Goal: Task Accomplishment & Management: Complete application form

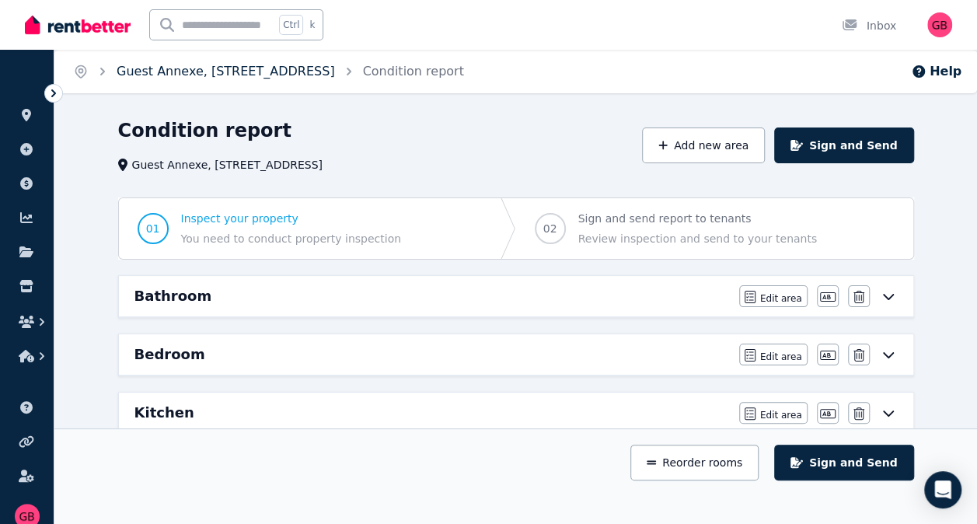
click at [257, 72] on link "Guest Annexe, [STREET_ADDRESS]" at bounding box center [226, 71] width 218 height 15
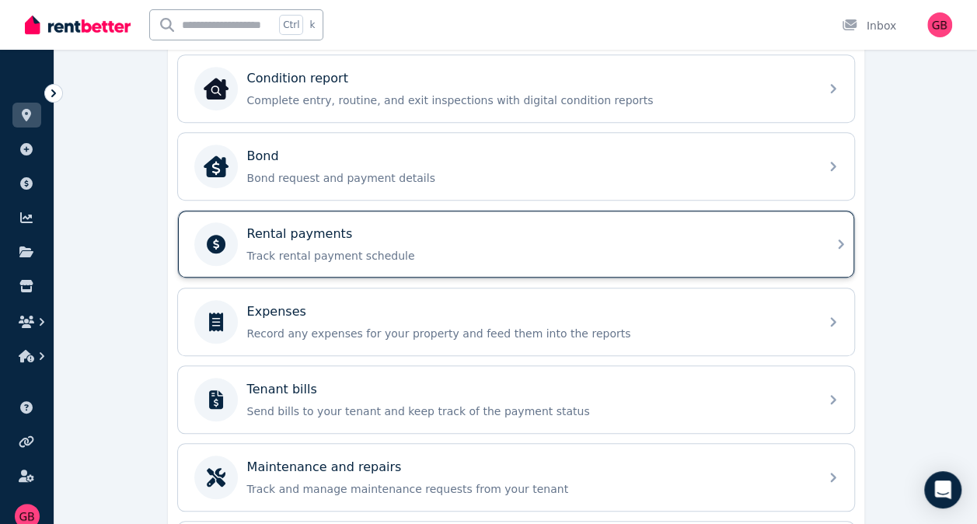
scroll to position [308, 0]
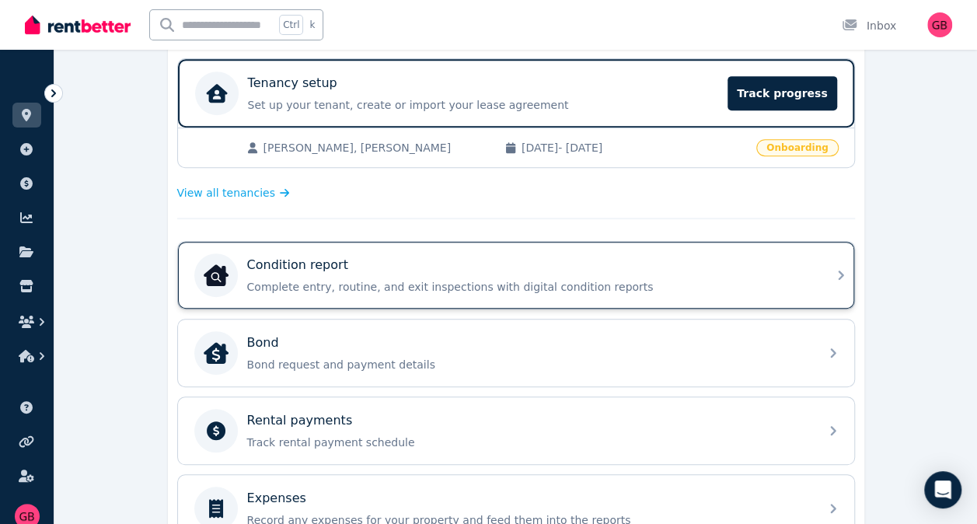
click at [653, 264] on div "Condition report" at bounding box center [528, 265] width 563 height 19
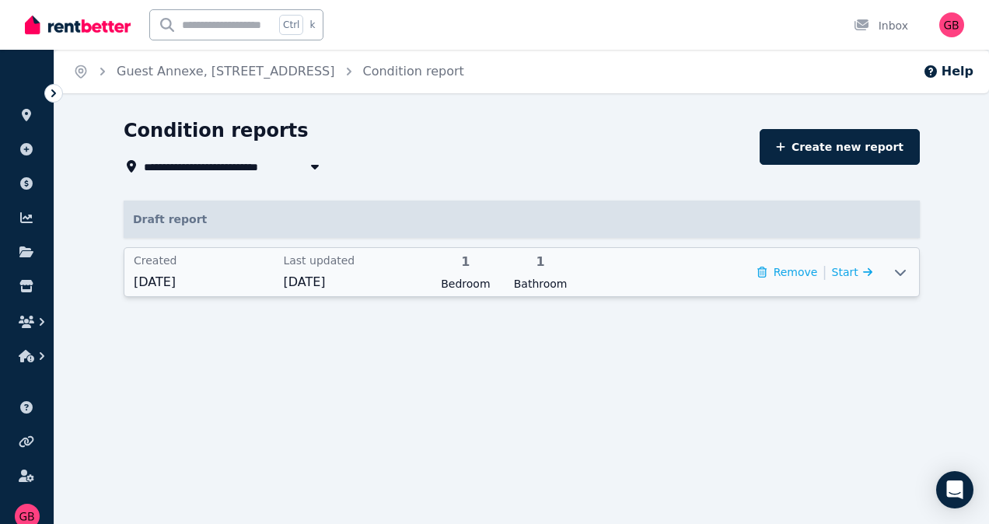
click at [905, 274] on icon at bounding box center [900, 272] width 19 height 12
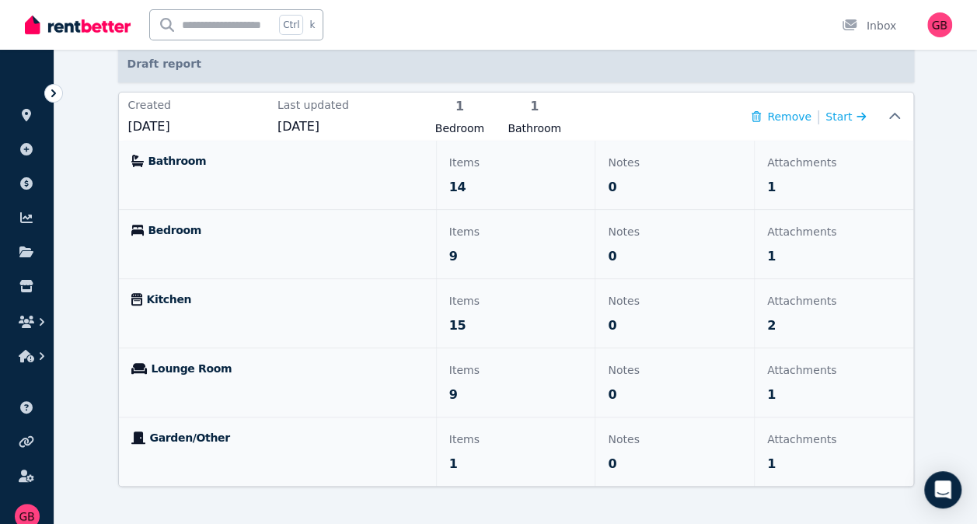
scroll to position [78, 0]
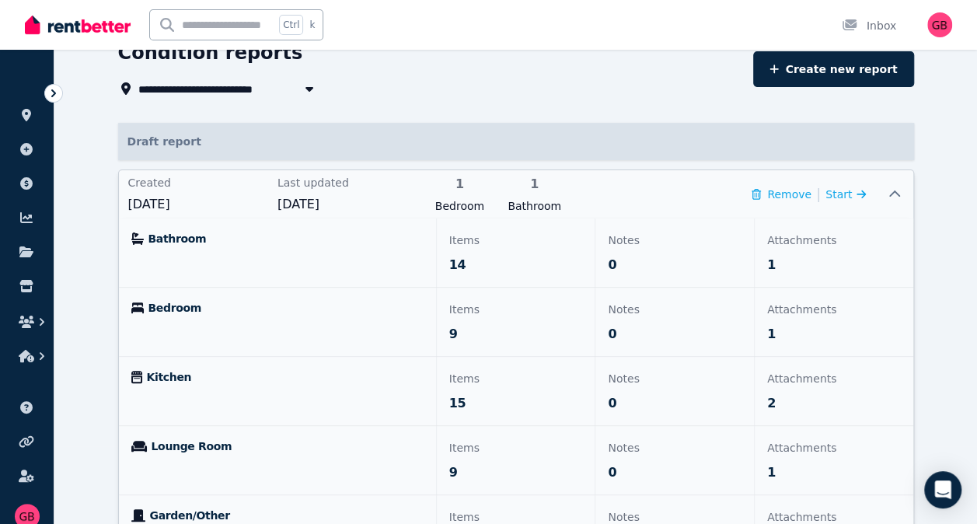
click at [595, 257] on div "Notes 0" at bounding box center [674, 252] width 159 height 68
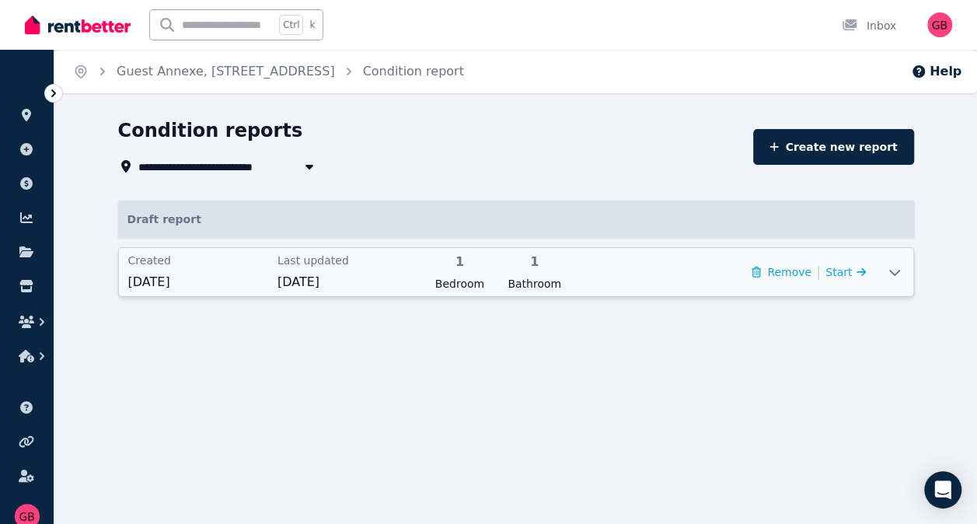
scroll to position [0, 0]
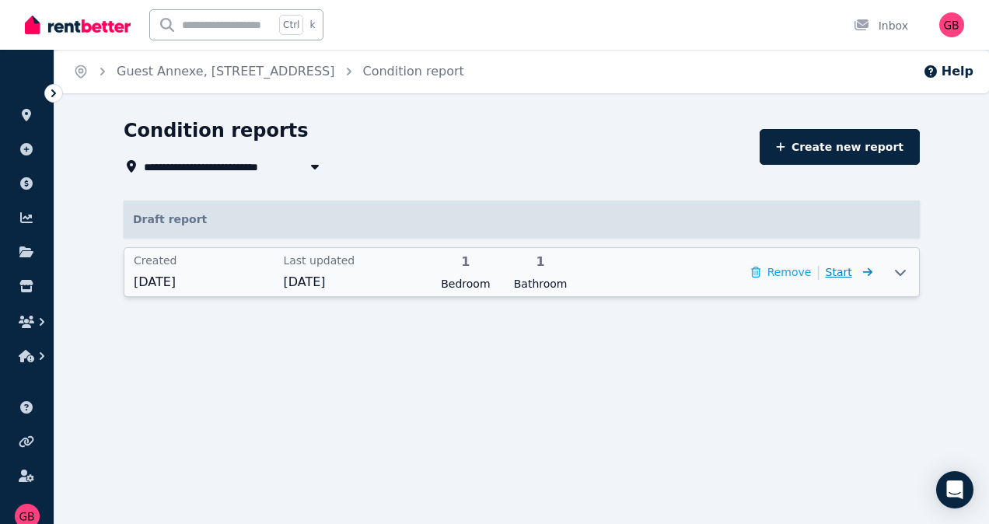
click at [846, 275] on span "Start" at bounding box center [839, 272] width 26 height 12
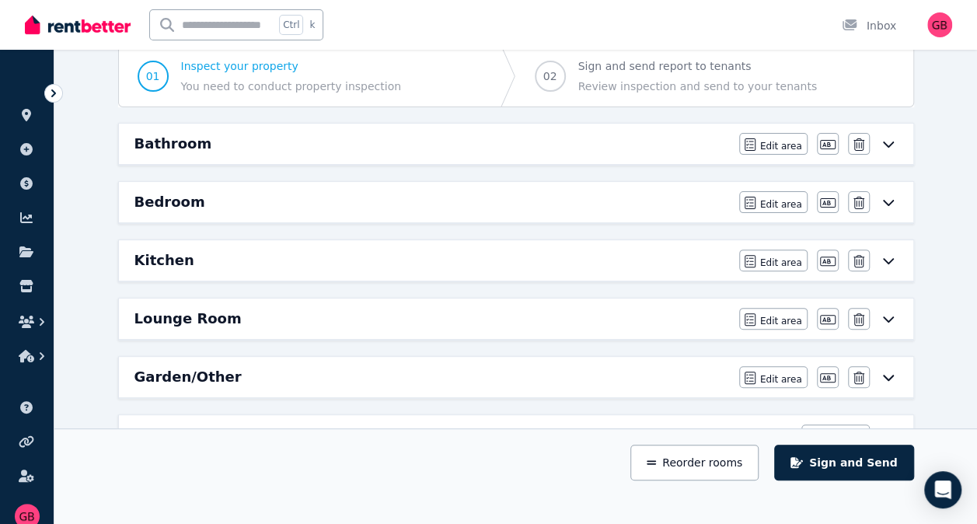
scroll to position [155, 0]
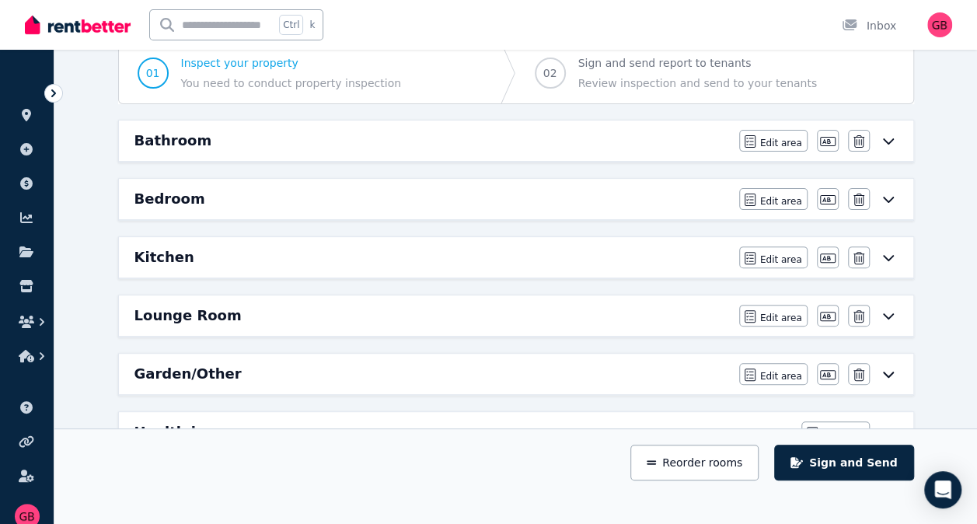
click at [463, 141] on div "Bathroom" at bounding box center [431, 141] width 595 height 22
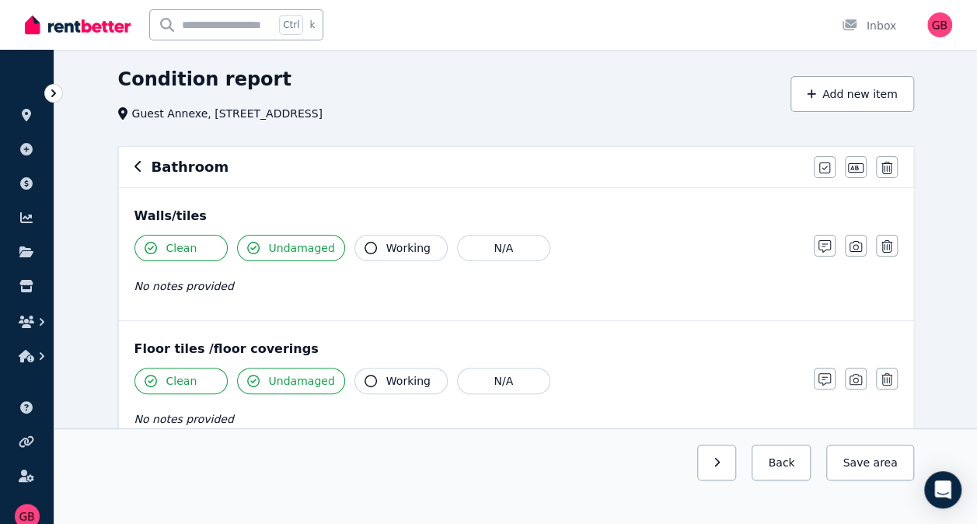
scroll to position [0, 0]
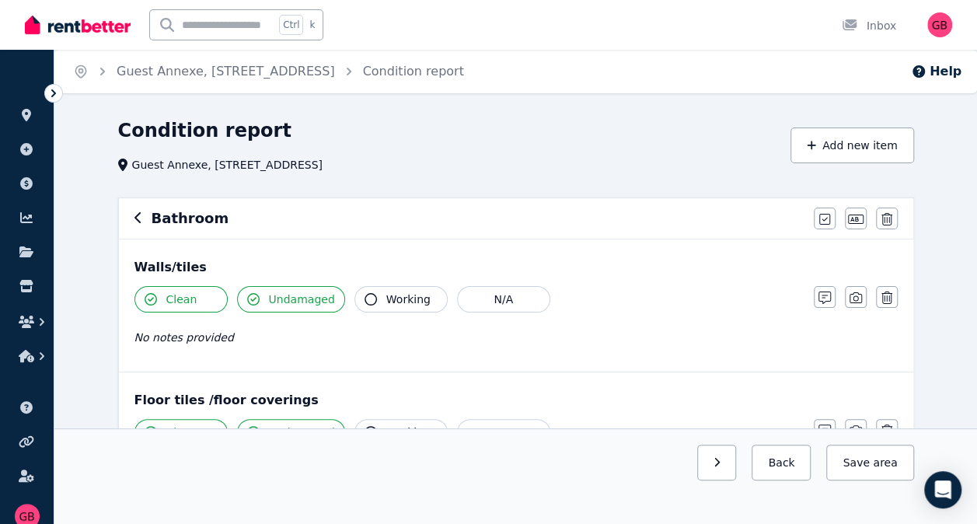
click at [140, 218] on icon "button" at bounding box center [138, 217] width 8 height 12
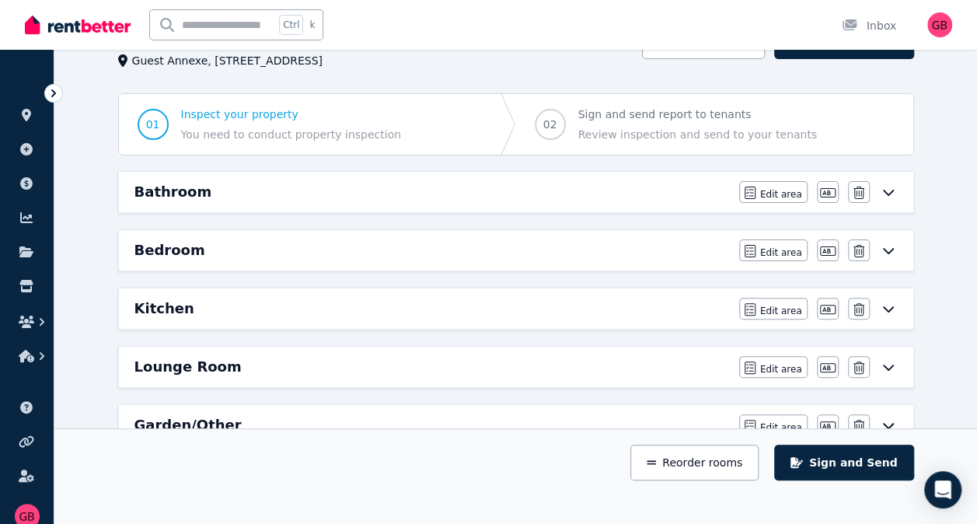
scroll to position [155, 0]
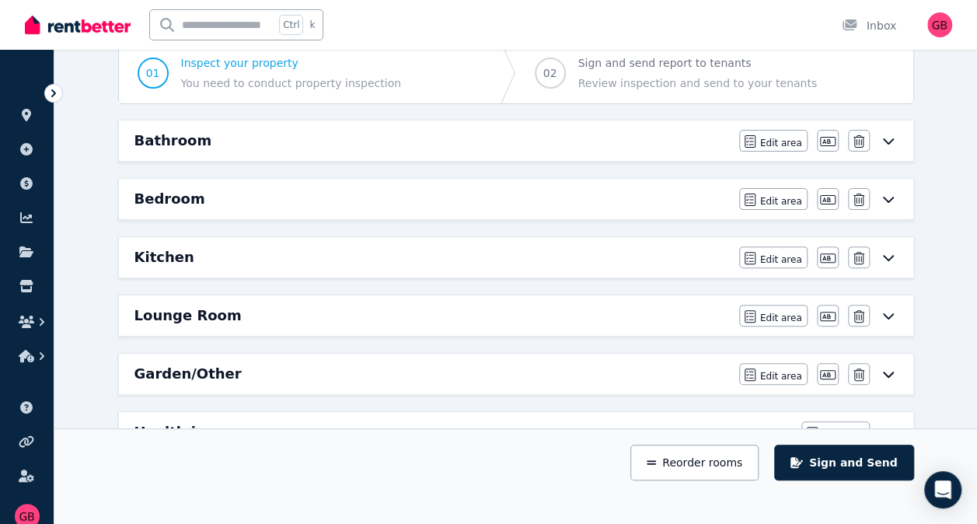
click at [360, 196] on div "Bedroom" at bounding box center [431, 199] width 595 height 22
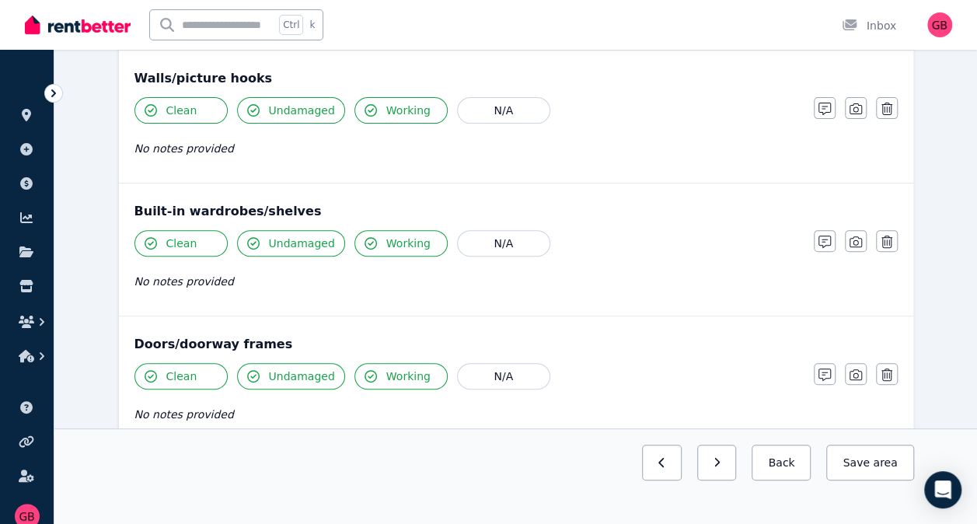
scroll to position [78, 0]
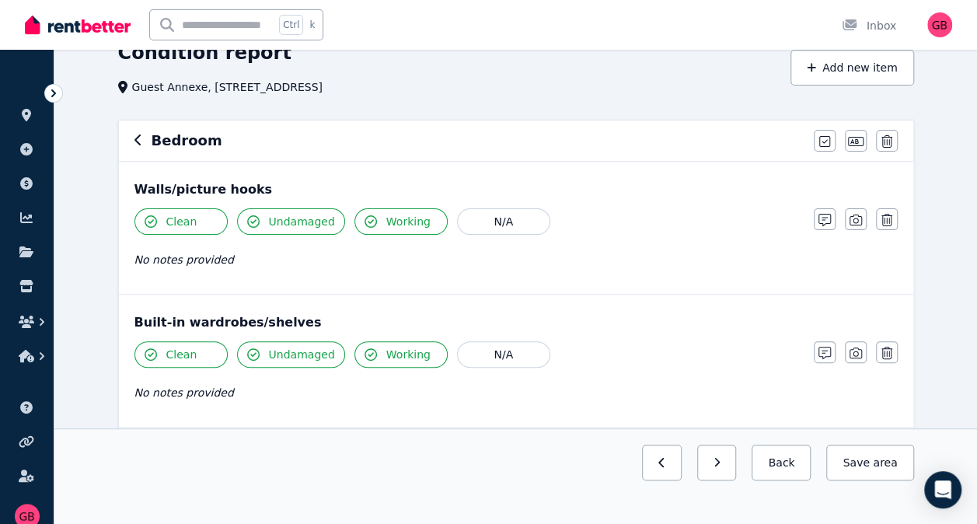
click at [138, 145] on icon "button" at bounding box center [137, 139] width 6 height 11
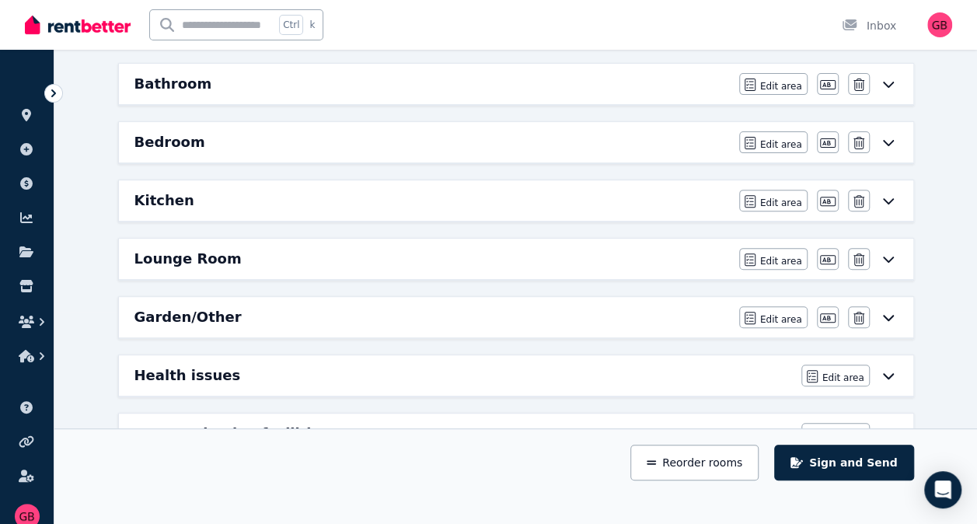
scroll to position [233, 0]
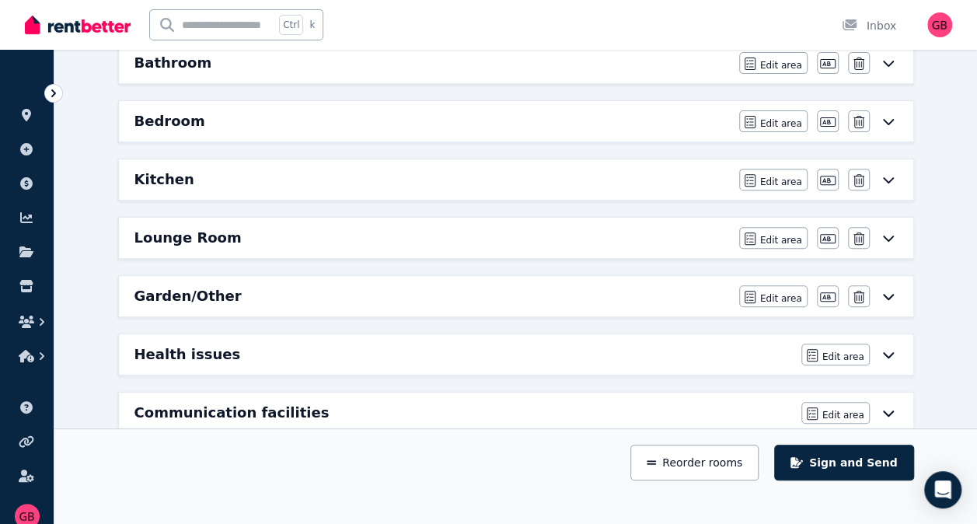
click at [412, 170] on div "Kitchen" at bounding box center [431, 180] width 595 height 22
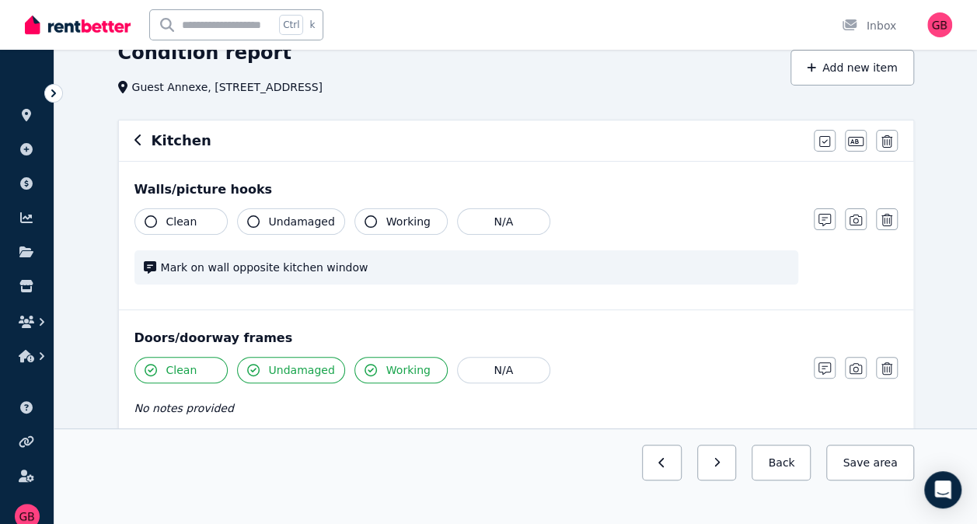
scroll to position [78, 0]
click at [189, 222] on span "Clean" at bounding box center [181, 222] width 31 height 16
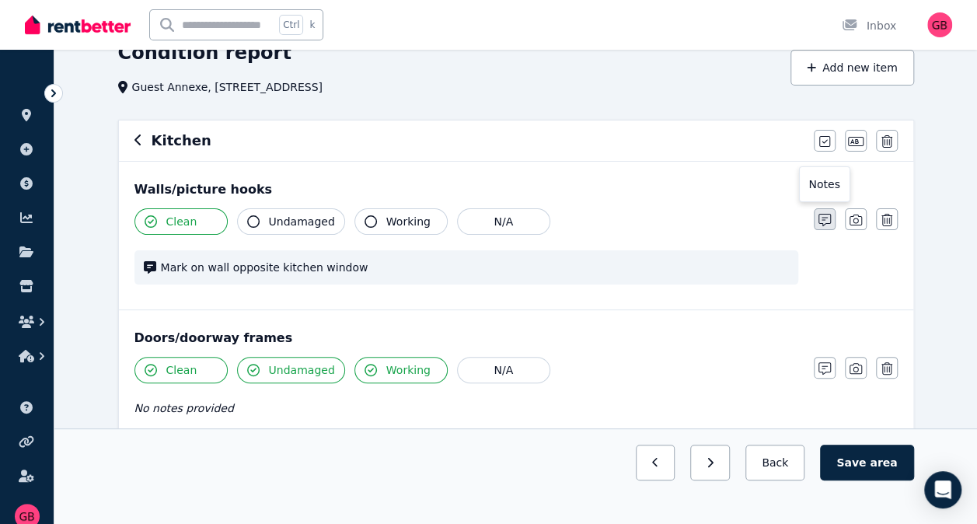
click at [830, 221] on button "button" at bounding box center [825, 219] width 22 height 22
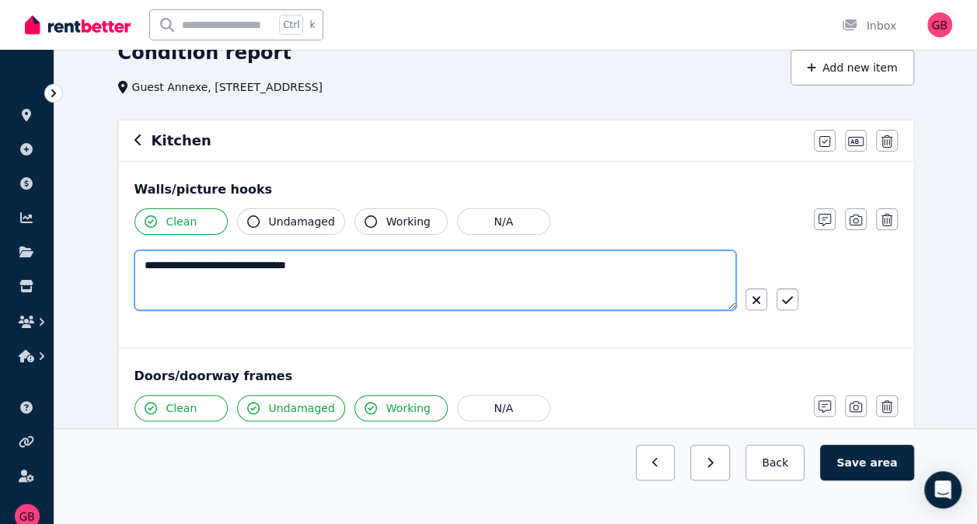
click at [141, 261] on textarea "**********" at bounding box center [435, 280] width 602 height 60
type textarea "**********"
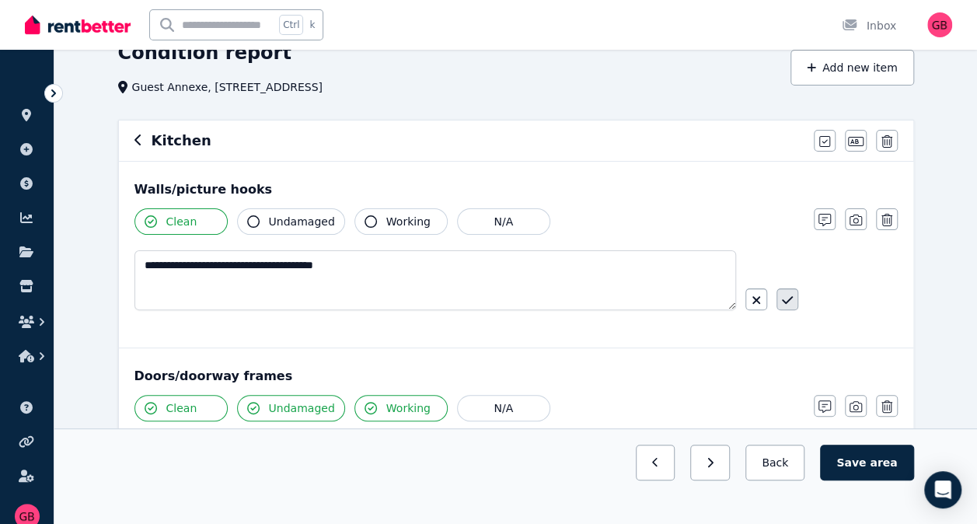
click at [788, 299] on icon "button" at bounding box center [787, 300] width 11 height 12
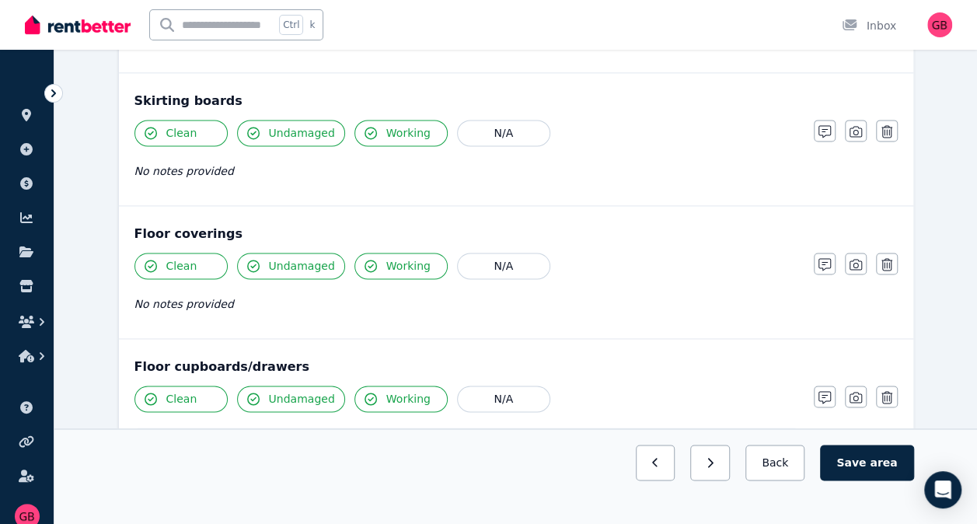
scroll to position [1011, 0]
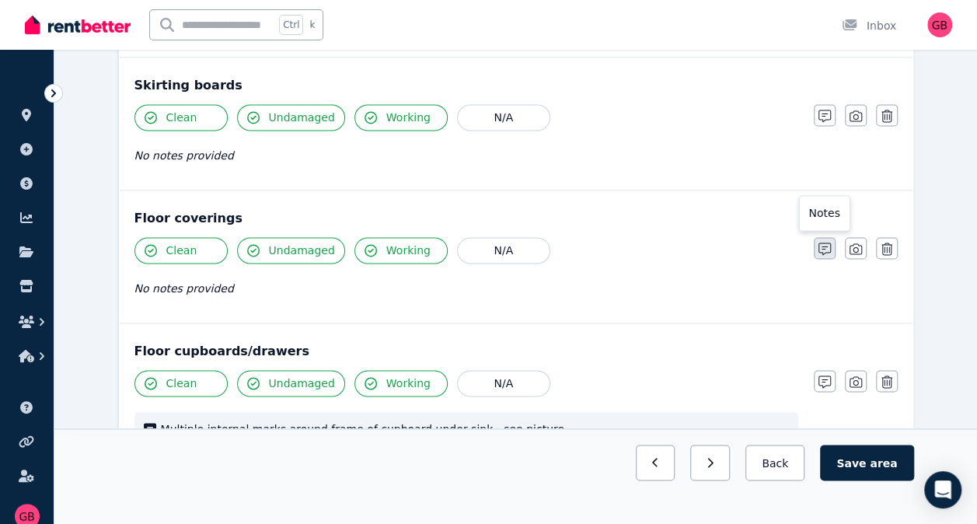
click at [823, 244] on icon "button" at bounding box center [825, 249] width 12 height 12
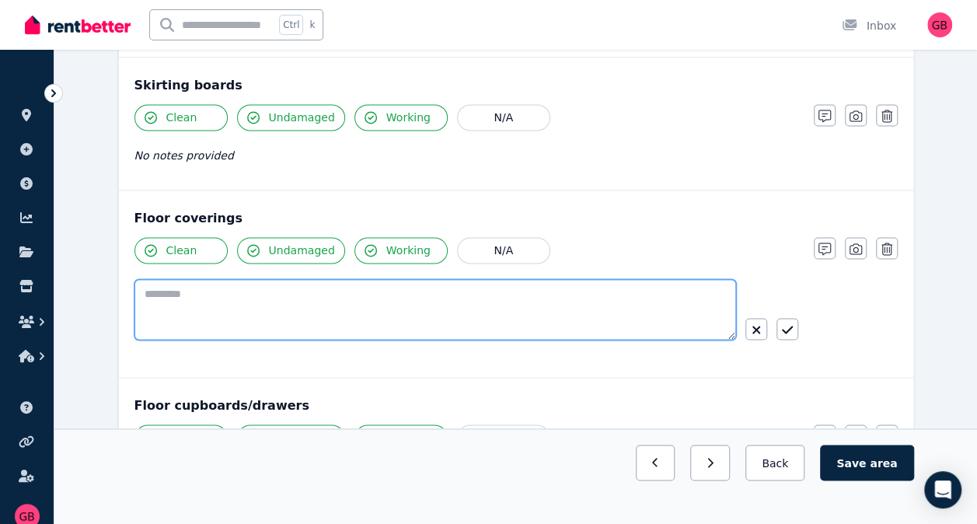
click at [203, 294] on textarea at bounding box center [435, 309] width 602 height 61
type textarea "**********"
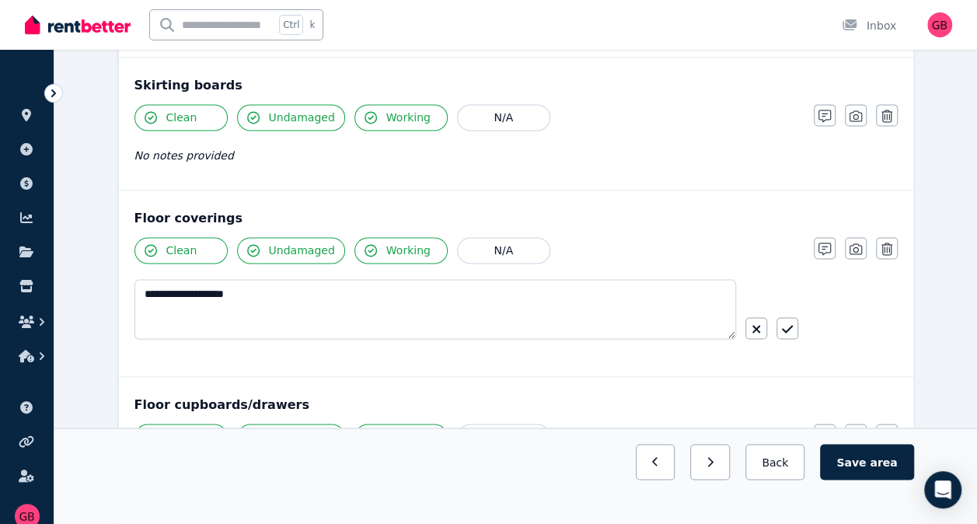
click at [299, 243] on span "Undamaged" at bounding box center [302, 251] width 66 height 16
click at [249, 244] on icon "button" at bounding box center [253, 250] width 12 height 12
click at [787, 323] on icon "button" at bounding box center [787, 329] width 11 height 12
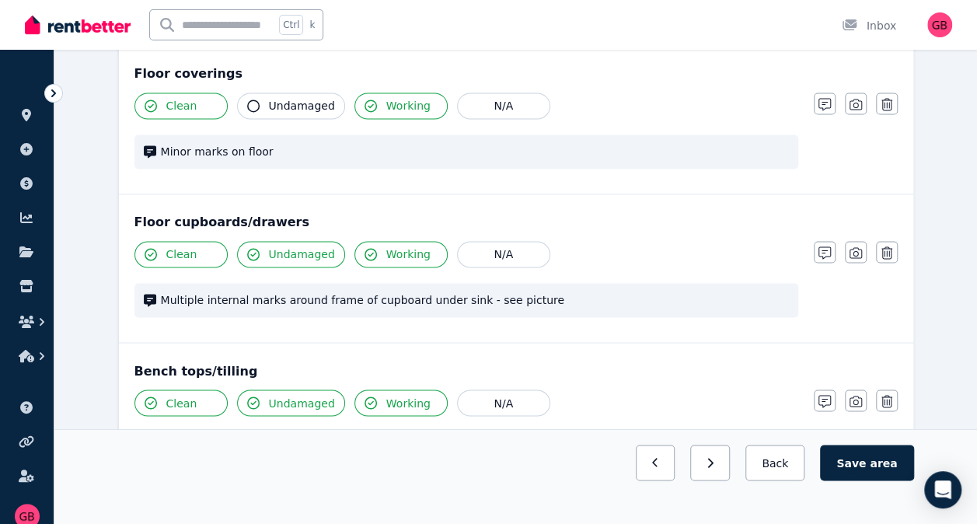
scroll to position [1166, 0]
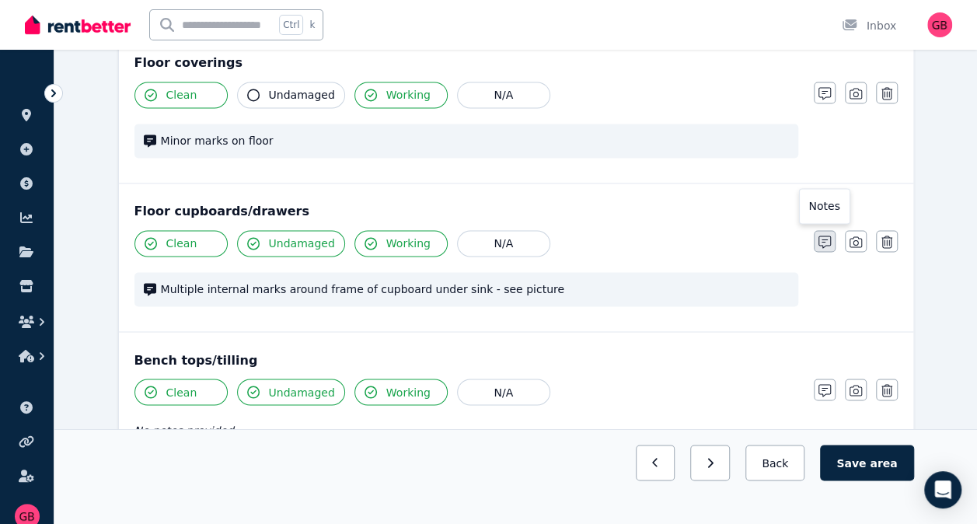
click at [830, 236] on icon "button" at bounding box center [825, 242] width 12 height 12
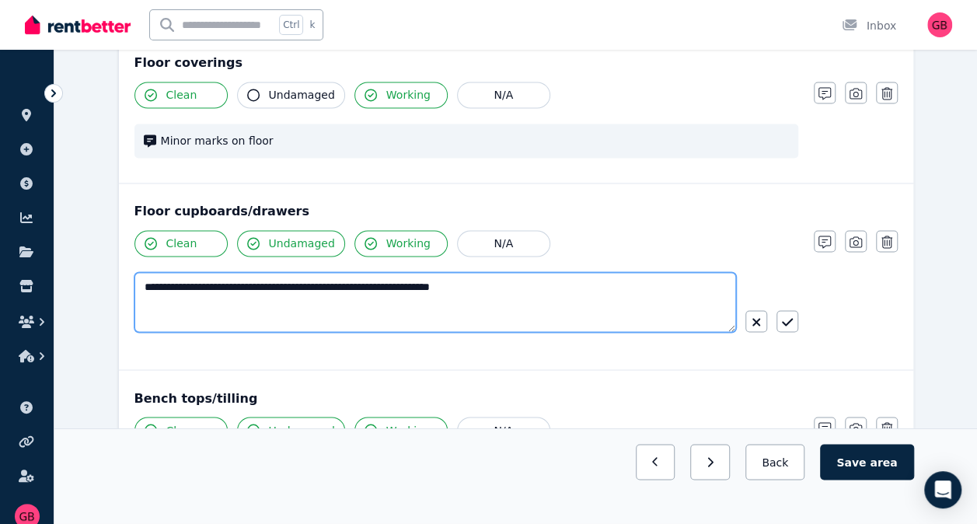
click at [522, 281] on textarea "**********" at bounding box center [435, 302] width 602 height 60
type textarea "**********"
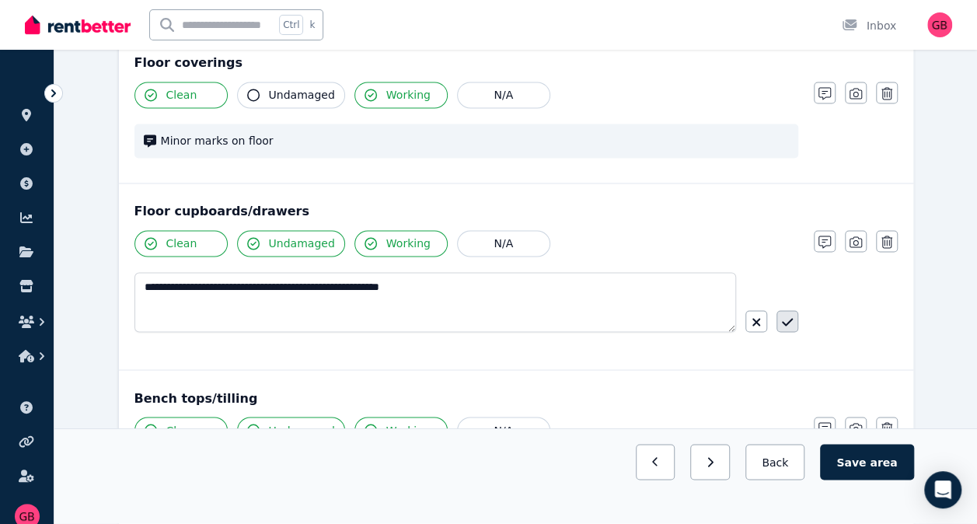
click at [792, 316] on icon "button" at bounding box center [787, 322] width 11 height 12
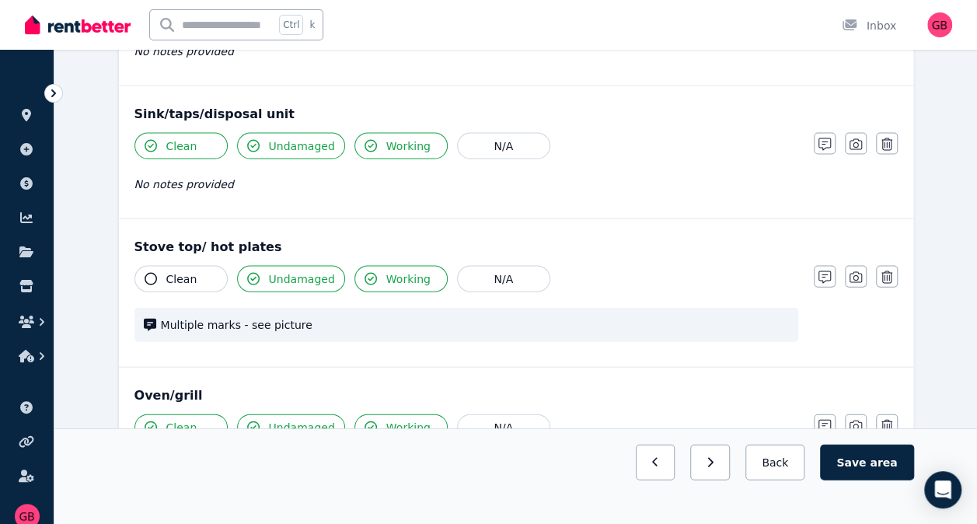
scroll to position [1555, 0]
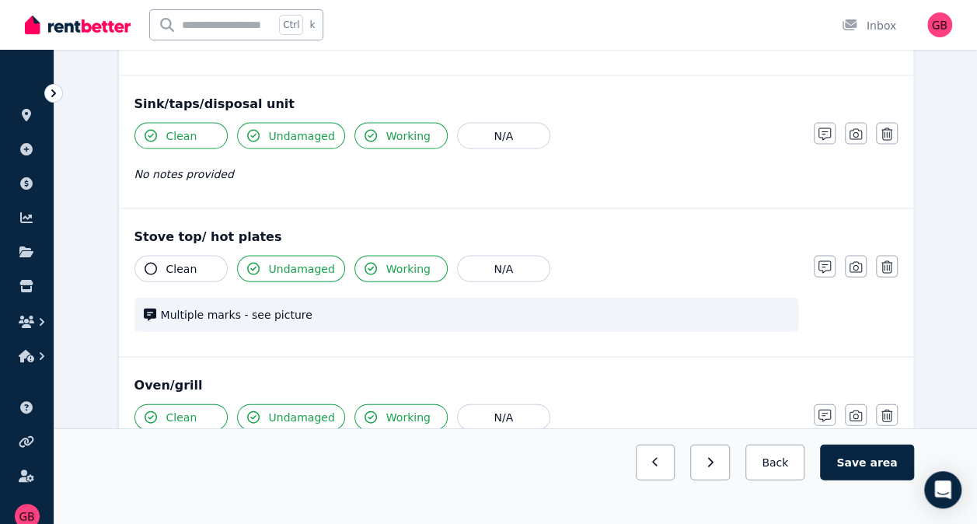
click at [173, 261] on span "Clean" at bounding box center [181, 269] width 31 height 16
click at [287, 262] on span "Undamaged" at bounding box center [302, 269] width 66 height 16
click at [283, 261] on span "Undamaged" at bounding box center [302, 269] width 66 height 16
click at [826, 261] on icon "button" at bounding box center [825, 267] width 12 height 12
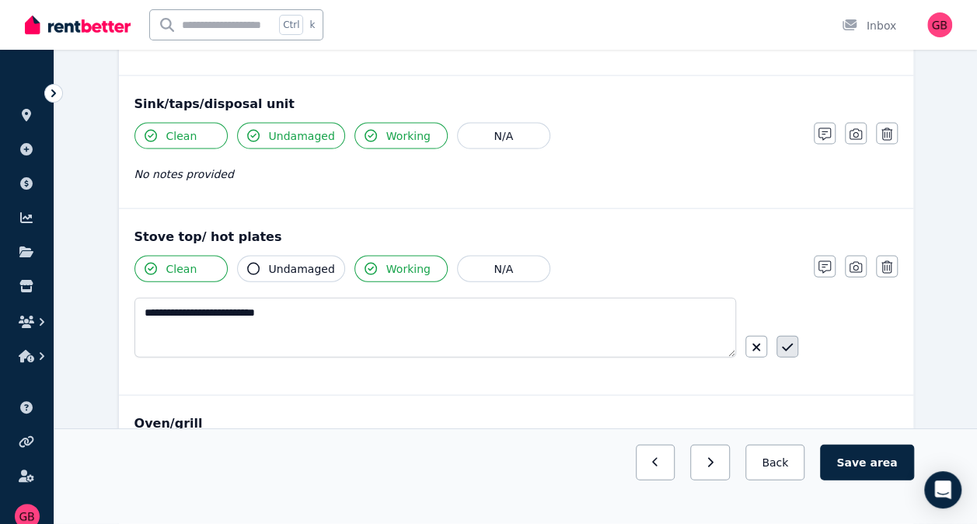
click at [790, 341] on icon "button" at bounding box center [787, 347] width 11 height 12
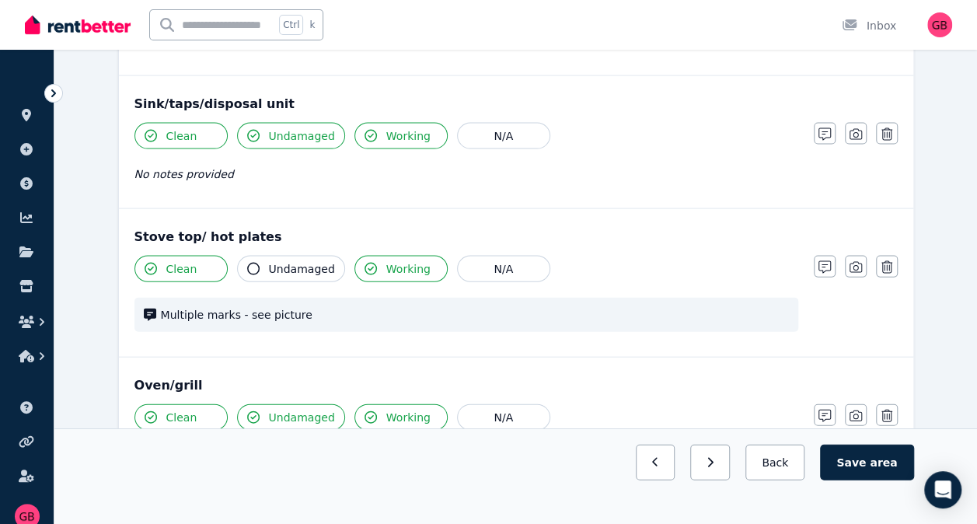
scroll to position [1788, 0]
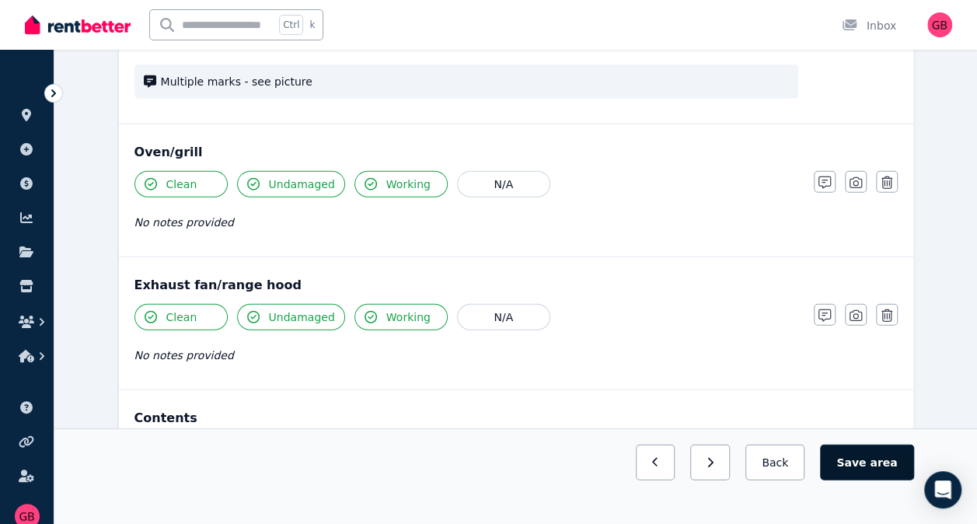
drag, startPoint x: 872, startPoint y: 457, endPoint x: 847, endPoint y: 465, distance: 26.8
click at [871, 457] on button "Save area" at bounding box center [866, 463] width 93 height 36
